Goal: Task Accomplishment & Management: Complete application form

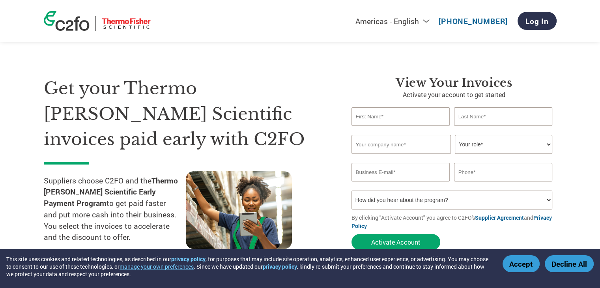
click at [377, 113] on input "text" at bounding box center [401, 116] width 99 height 19
type input "[PERSON_NAME]"
type input "Commercial Draperies"
type input "[EMAIL_ADDRESS][DOMAIN_NAME]"
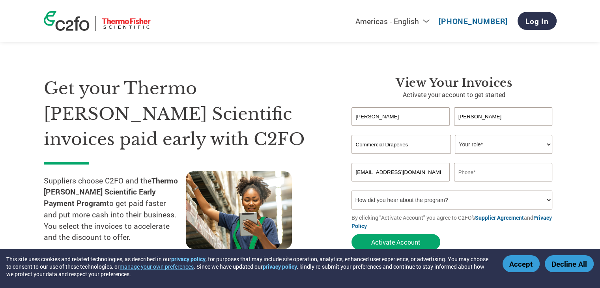
type input "4168718254"
click at [549, 144] on select "Your role* CFO Controller Credit Manager Finance Director Treasurer CEO Preside…" at bounding box center [503, 144] width 97 height 19
select select "PRESIDENT"
click at [455, 135] on select "Your role* CFO Controller Credit Manager Finance Director Treasurer CEO Preside…" at bounding box center [503, 144] width 97 height 19
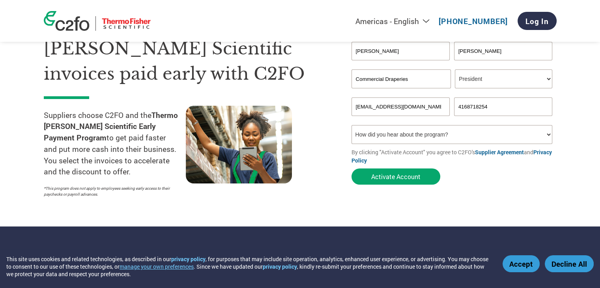
scroll to position [79, 0]
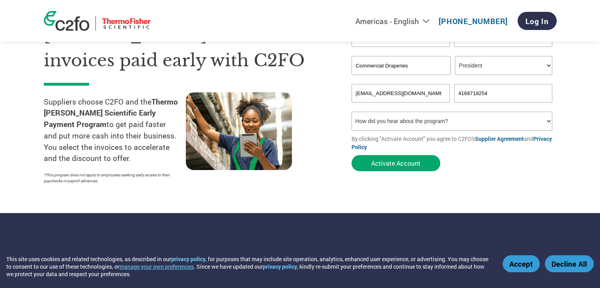
click at [549, 120] on select "How did you hear about the program? Received a letter Email Social Media Online…" at bounding box center [452, 121] width 201 height 19
select select "Received a Letter"
click at [352, 112] on select "How did you hear about the program? Received a letter Email Social Media Online…" at bounding box center [452, 121] width 201 height 19
click at [409, 163] on button "Activate Account" at bounding box center [396, 163] width 89 height 16
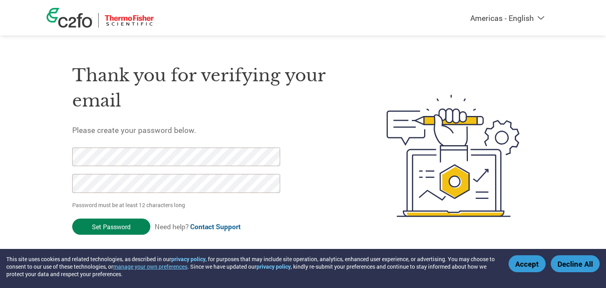
click at [112, 228] on input "Set Password" at bounding box center [111, 227] width 78 height 16
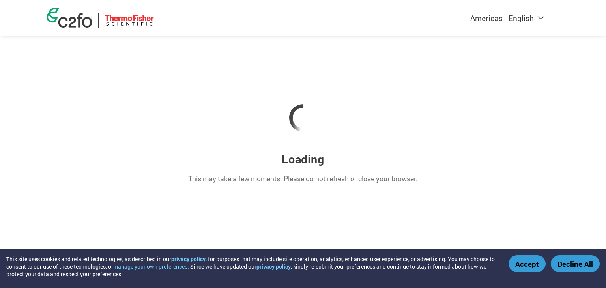
click at [530, 264] on button "Accept" at bounding box center [527, 263] width 37 height 17
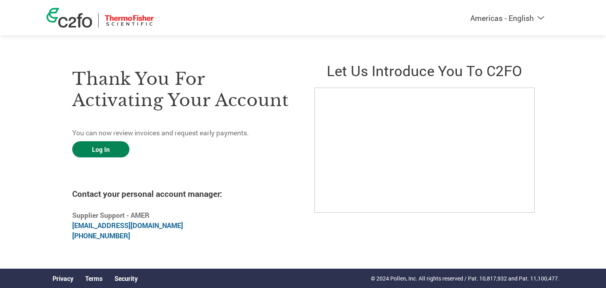
click at [107, 150] on link "Log In" at bounding box center [100, 149] width 57 height 16
